Goal: Task Accomplishment & Management: Use online tool/utility

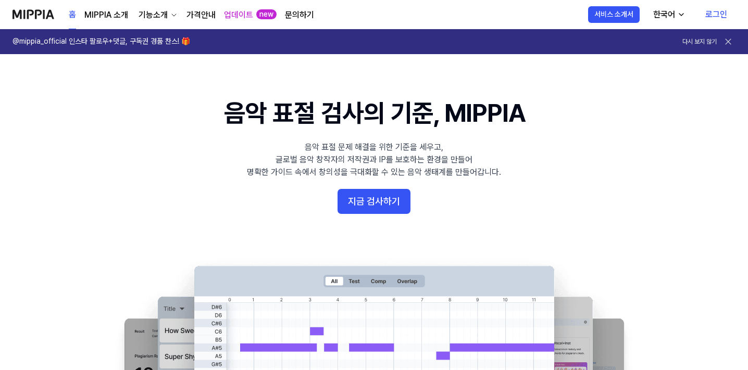
click at [208, 14] on link "가격안내" at bounding box center [200, 15] width 29 height 13
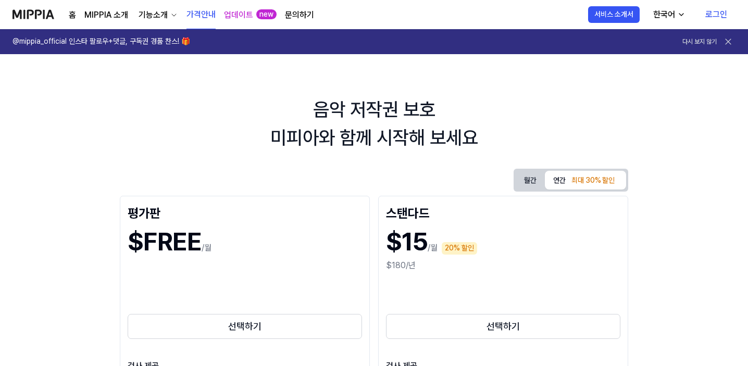
drag, startPoint x: 730, startPoint y: 0, endPoint x: 255, endPoint y: 76, distance: 481.1
click at [152, 13] on div "기능소개" at bounding box center [152, 15] width 33 height 13
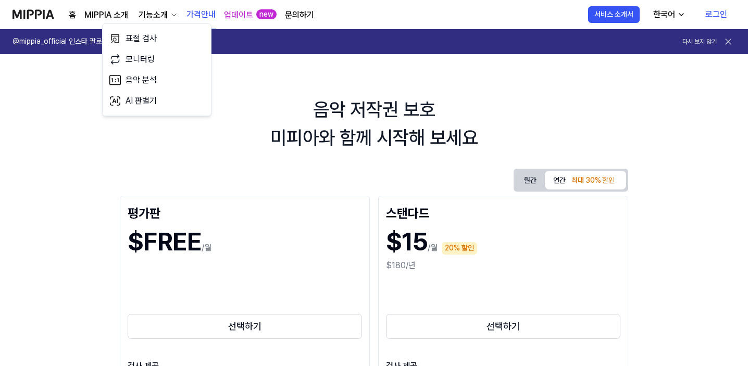
click at [74, 13] on link "홈" at bounding box center [72, 15] width 7 height 13
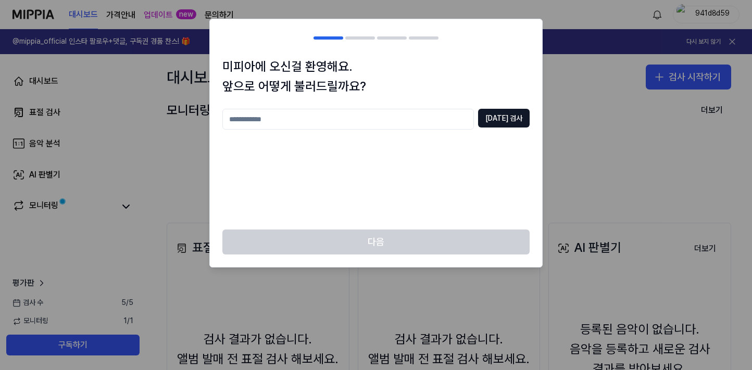
click at [279, 122] on input "text" at bounding box center [348, 119] width 252 height 21
type input "*"
type input "**"
click at [513, 115] on button "[DATE] 검사" at bounding box center [504, 118] width 52 height 19
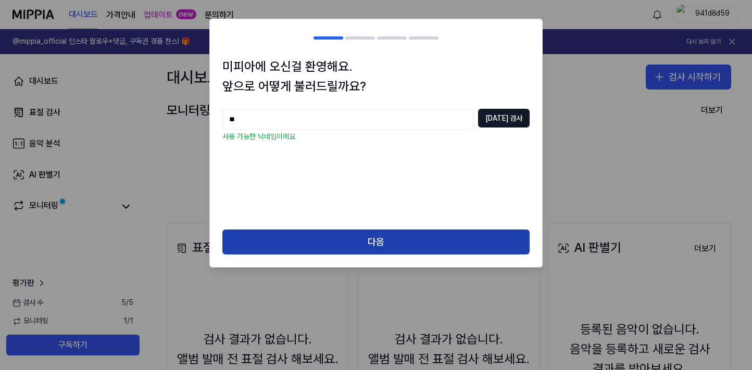
click at [419, 242] on button "다음" at bounding box center [375, 242] width 307 height 25
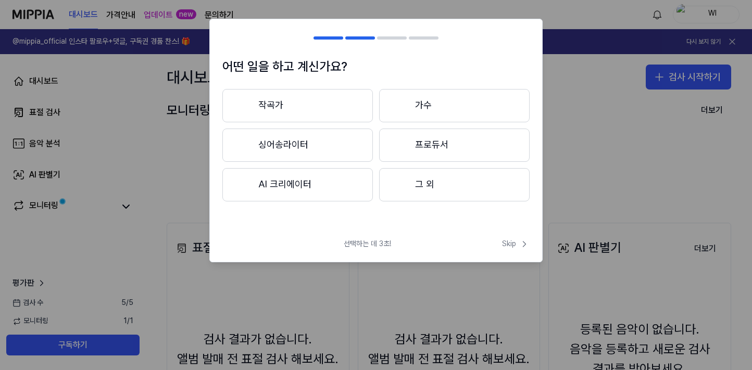
click at [312, 110] on button "작곡가" at bounding box center [297, 105] width 151 height 33
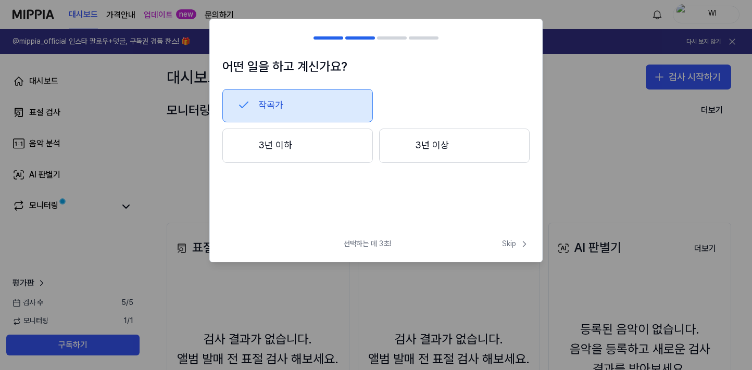
click at [253, 65] on h1 "어떤 일을 하고 계신가요?" at bounding box center [375, 67] width 307 height 20
click at [363, 37] on div at bounding box center [360, 37] width 30 height 3
click at [326, 38] on div at bounding box center [329, 37] width 30 height 3
click at [300, 99] on button "작곡가" at bounding box center [297, 105] width 151 height 33
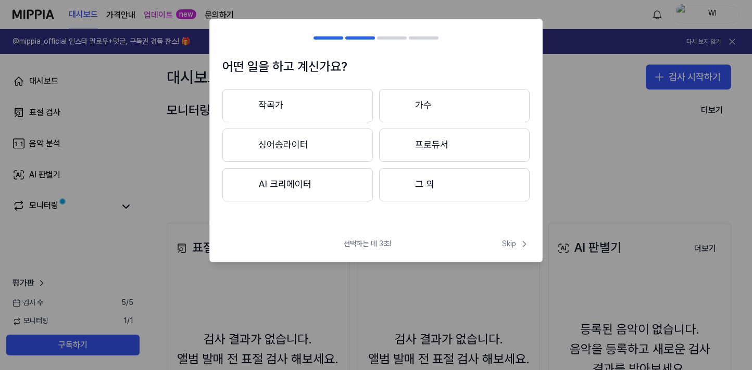
click at [421, 145] on button "프로듀서" at bounding box center [454, 145] width 151 height 33
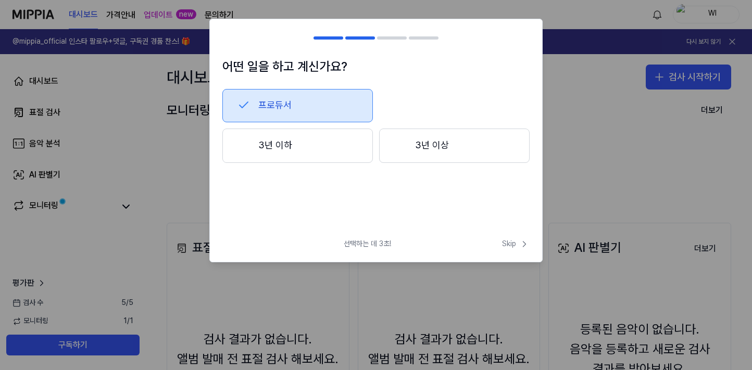
click at [315, 147] on button "3년 이하" at bounding box center [297, 146] width 151 height 34
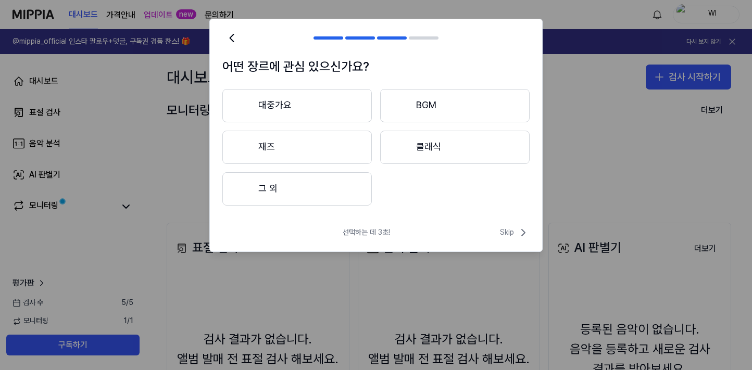
click at [304, 185] on button "그 외" at bounding box center [297, 188] width 150 height 33
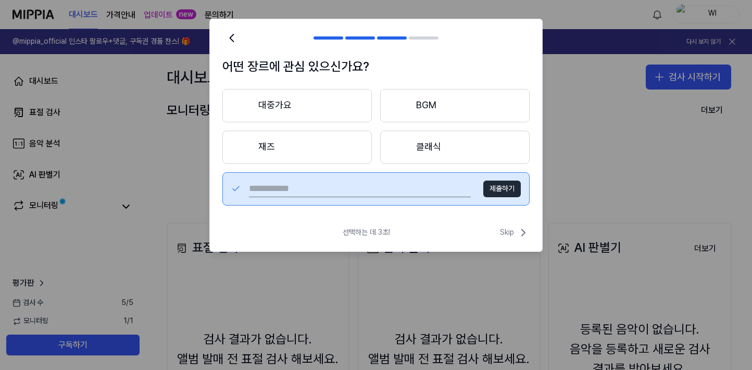
click at [393, 188] on input "text" at bounding box center [360, 189] width 222 height 17
click at [338, 190] on input "text" at bounding box center [360, 189] width 222 height 17
type input "***"
click at [500, 189] on button "제출하기" at bounding box center [502, 189] width 38 height 17
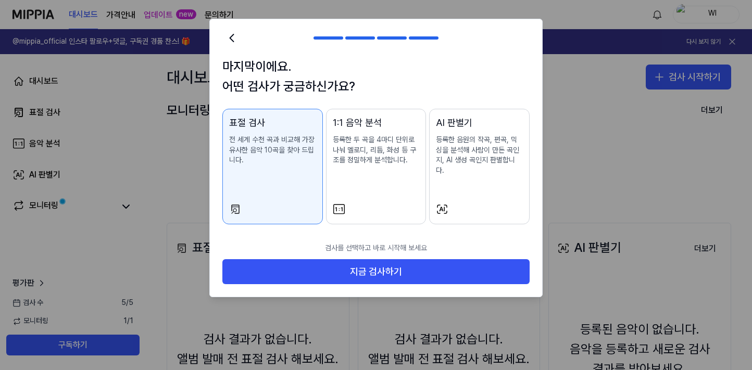
click at [480, 180] on div "AI 판별기 등록한 음원의 작곡, 편곡, 믹싱을 분석해 사람이 만든 곡인지, AI 생성 곡인지 판별합니다." at bounding box center [479, 156] width 87 height 81
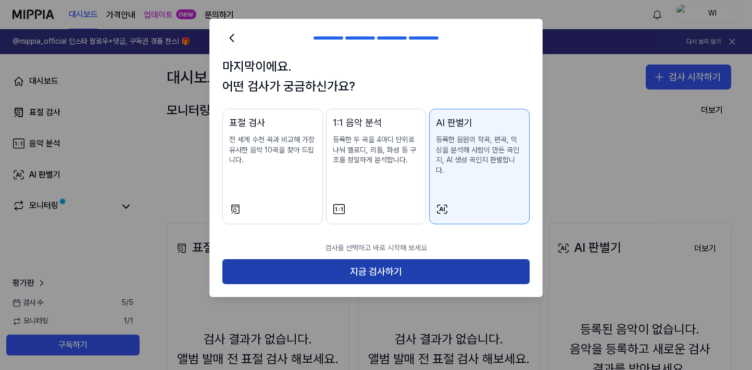
click at [430, 261] on button "지금 검사하기" at bounding box center [375, 271] width 307 height 25
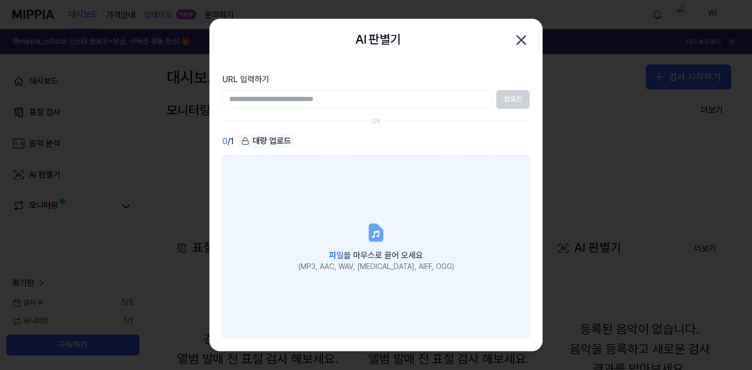
click at [372, 237] on icon at bounding box center [376, 233] width 13 height 16
click at [0, 0] on input "파일 을 마우스로 끌어 오세요 (MP3, AAC, WAV, [MEDICAL_DATA], AIFF, OGG)" at bounding box center [0, 0] width 0 height 0
click at [371, 237] on icon at bounding box center [376, 233] width 13 height 16
click at [0, 0] on input "파일 을 마우스로 끌어 오세요 (MP3, AAC, WAV, [MEDICAL_DATA], AIFF, OGG)" at bounding box center [0, 0] width 0 height 0
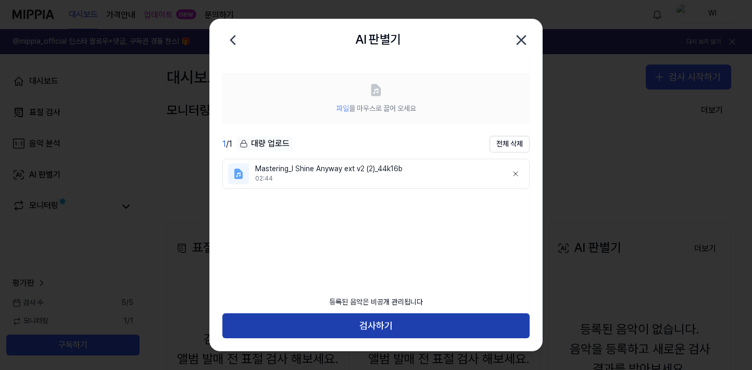
click at [383, 322] on button "검사하기" at bounding box center [375, 326] width 307 height 25
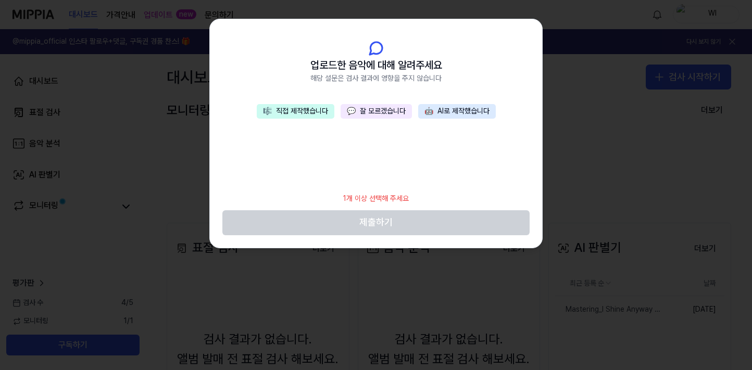
click at [291, 107] on button "🎼 직접 제작했습니다" at bounding box center [296, 111] width 78 height 15
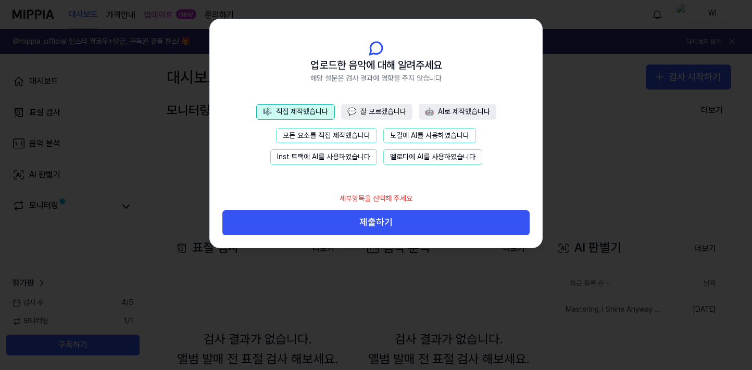
click at [337, 137] on button "모든 요소를 직접 제작했습니다" at bounding box center [326, 136] width 101 height 16
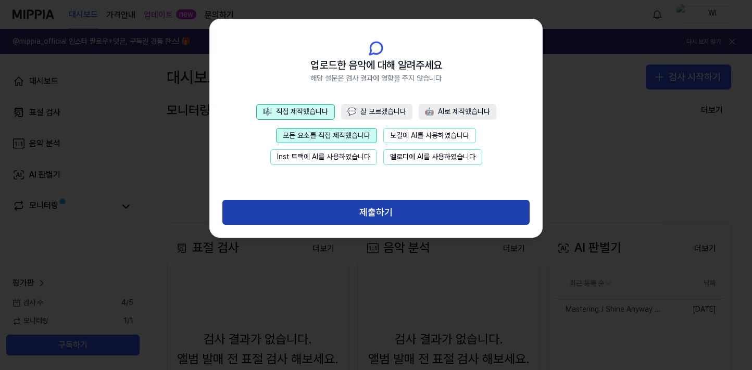
click at [387, 207] on button "제출하기" at bounding box center [375, 212] width 307 height 25
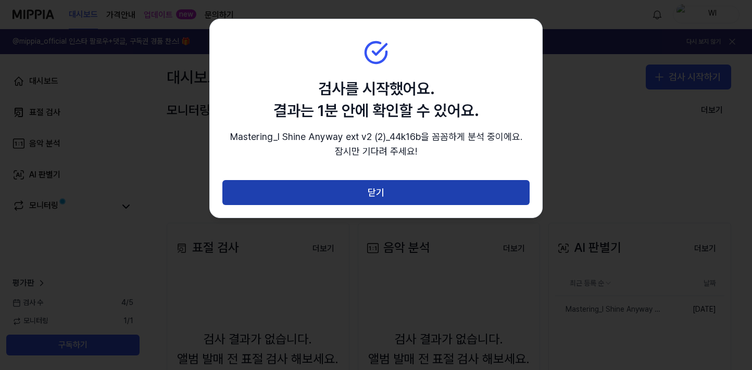
click at [389, 191] on button "닫기" at bounding box center [375, 192] width 307 height 25
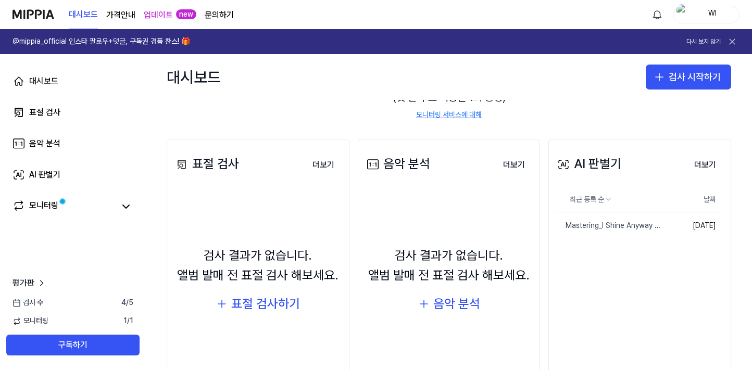
scroll to position [120, 0]
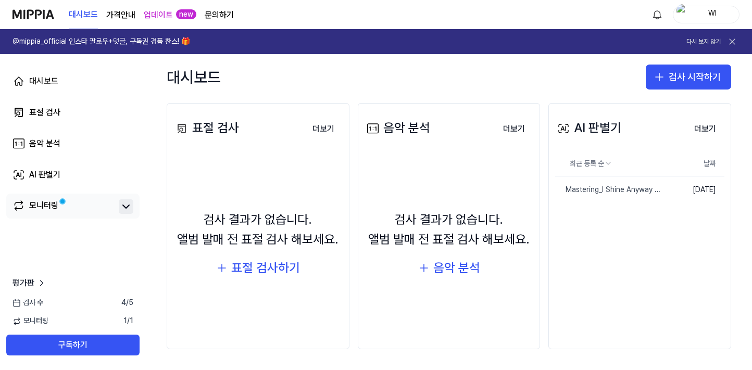
click at [127, 206] on icon at bounding box center [126, 207] width 13 height 13
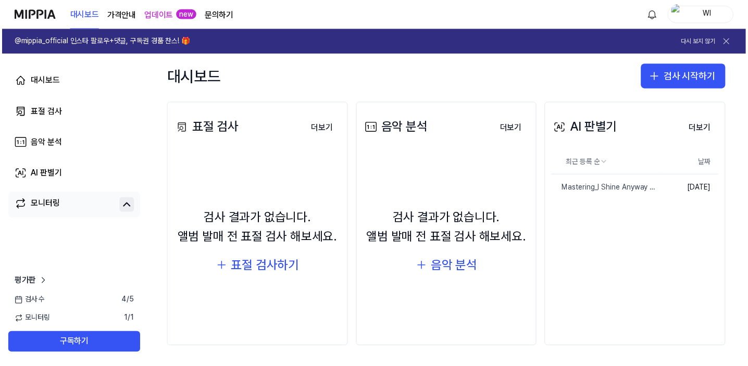
scroll to position [0, 0]
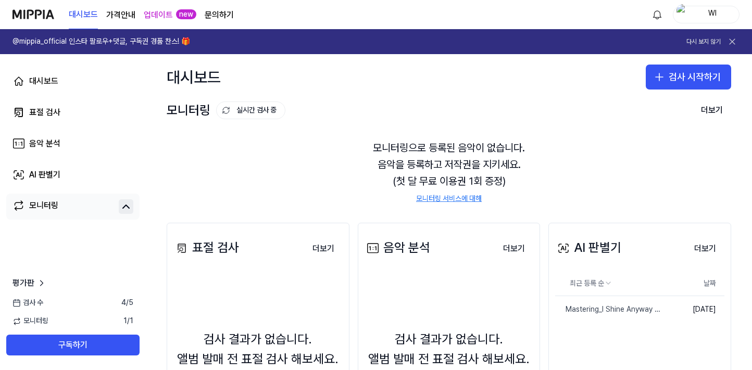
click at [129, 14] on page\) "가격안내" at bounding box center [120, 15] width 29 height 13
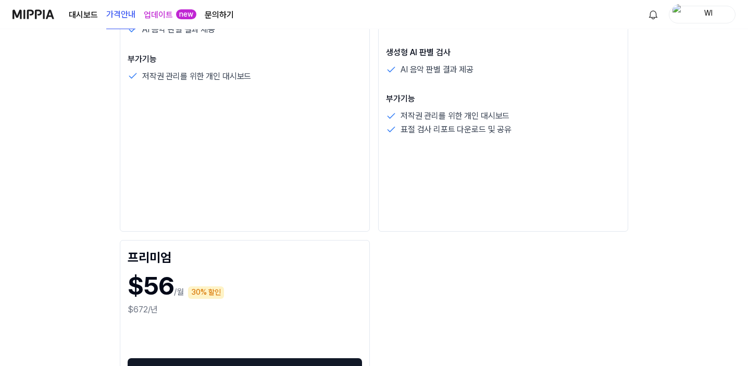
scroll to position [521, 0]
drag, startPoint x: 606, startPoint y: 215, endPoint x: 653, endPoint y: 215, distance: 46.9
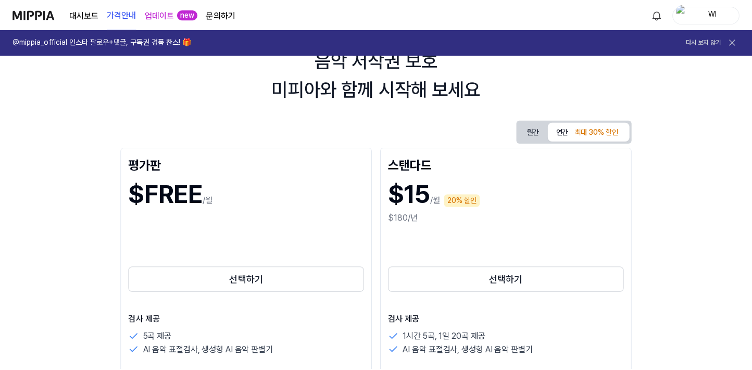
scroll to position [0, 0]
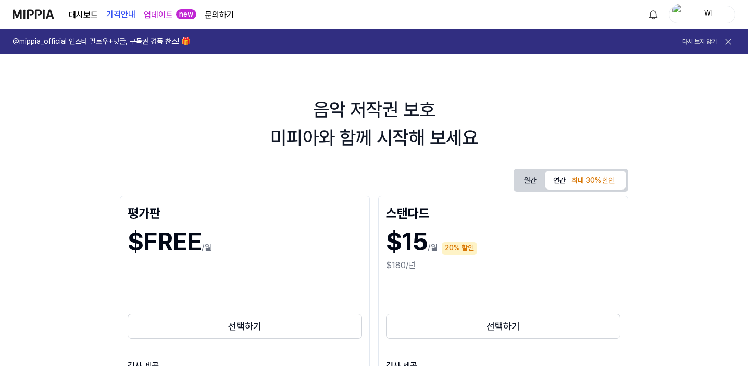
click at [86, 15] on link "대시보드" at bounding box center [83, 15] width 29 height 13
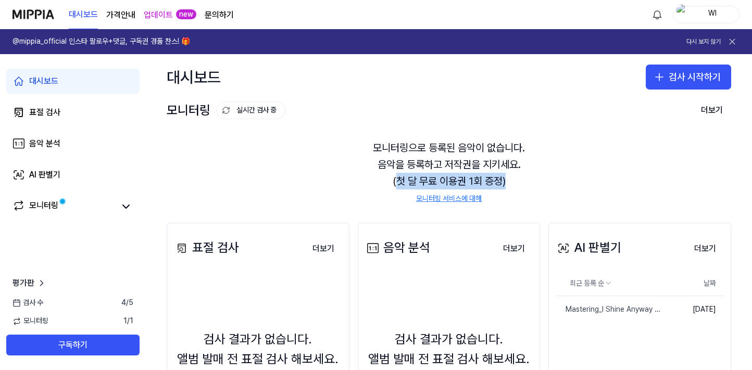
drag, startPoint x: 392, startPoint y: 178, endPoint x: 521, endPoint y: 179, distance: 129.7
click at [521, 179] on div "모니터링으로 등록된 음악이 없습니다. 음악을 등록하고 저작권을 지키세요. (첫 달 무료 이용권 1회 증정) 모니터링 서비스에 대해" at bounding box center [449, 172] width 565 height 90
click at [529, 178] on div "모니터링으로 등록된 음악이 없습니다. 음악을 등록하고 저작권을 지키세요. (첫 달 무료 이용권 1회 증정) 모니터링 서비스에 대해" at bounding box center [449, 172] width 565 height 90
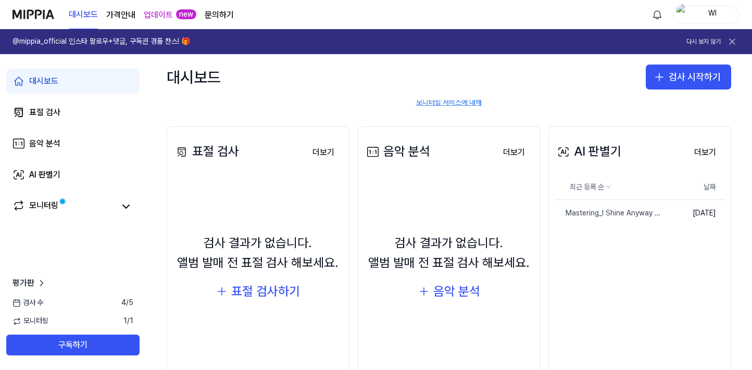
scroll to position [104, 0]
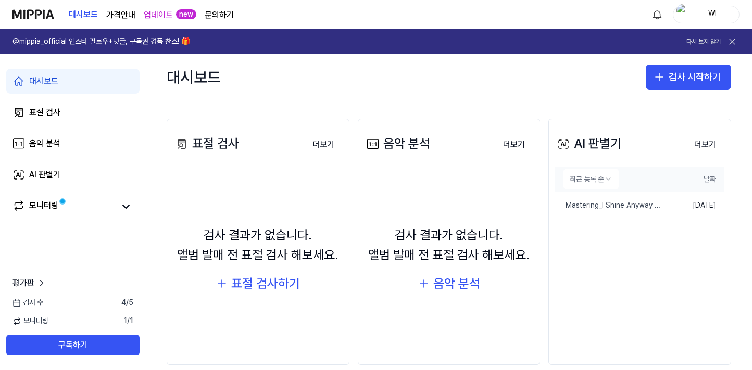
click at [606, 180] on html "대시보드 가격안내 업데이트 new 문의하기 WI @mippia_official 인스타 팔로우+댓글, 구독권 경품 찬스! 🎁 다시 보지 않기 대…" at bounding box center [376, 185] width 752 height 370
click at [605, 180] on html "대시보드 가격안내 업데이트 new 문의하기 WI @mippia_official 인스타 팔로우+댓글, 구독권 경품 찬스! 🎁 다시 보지 않기 대…" at bounding box center [376, 185] width 752 height 370
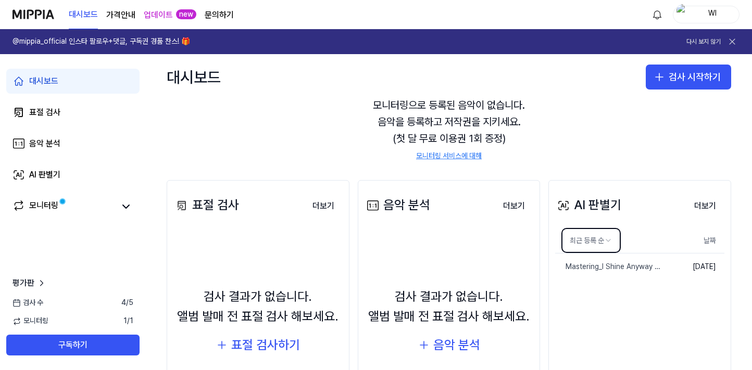
scroll to position [0, 0]
